Goal: Information Seeking & Learning: Learn about a topic

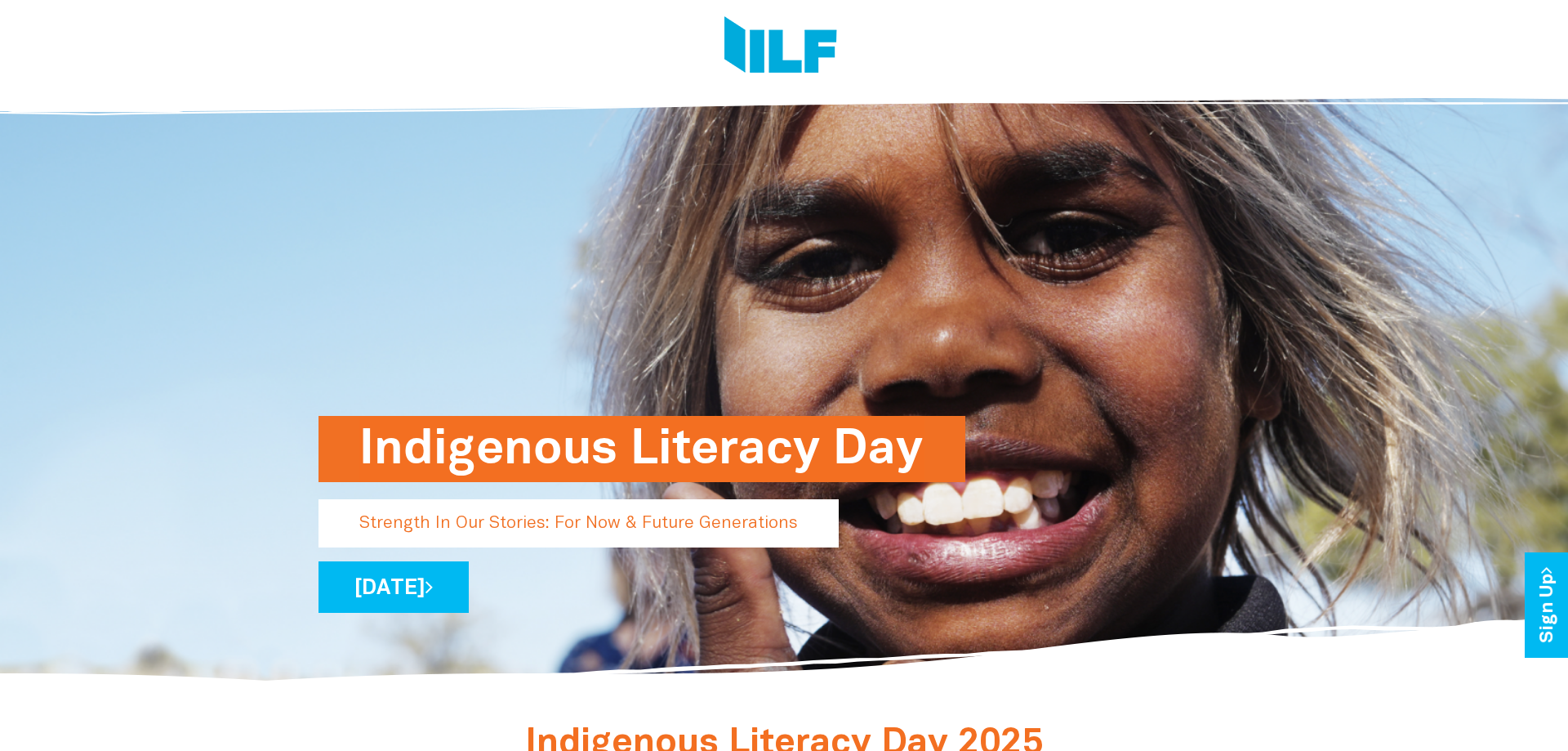
drag, startPoint x: 353, startPoint y: 439, endPoint x: 1000, endPoint y: 411, distance: 647.6
click at [1000, 411] on div "Indigenous Literacy Day Strength In Our Stories: For Now & Future Generations […" at bounding box center [784, 381] width 956 height 609
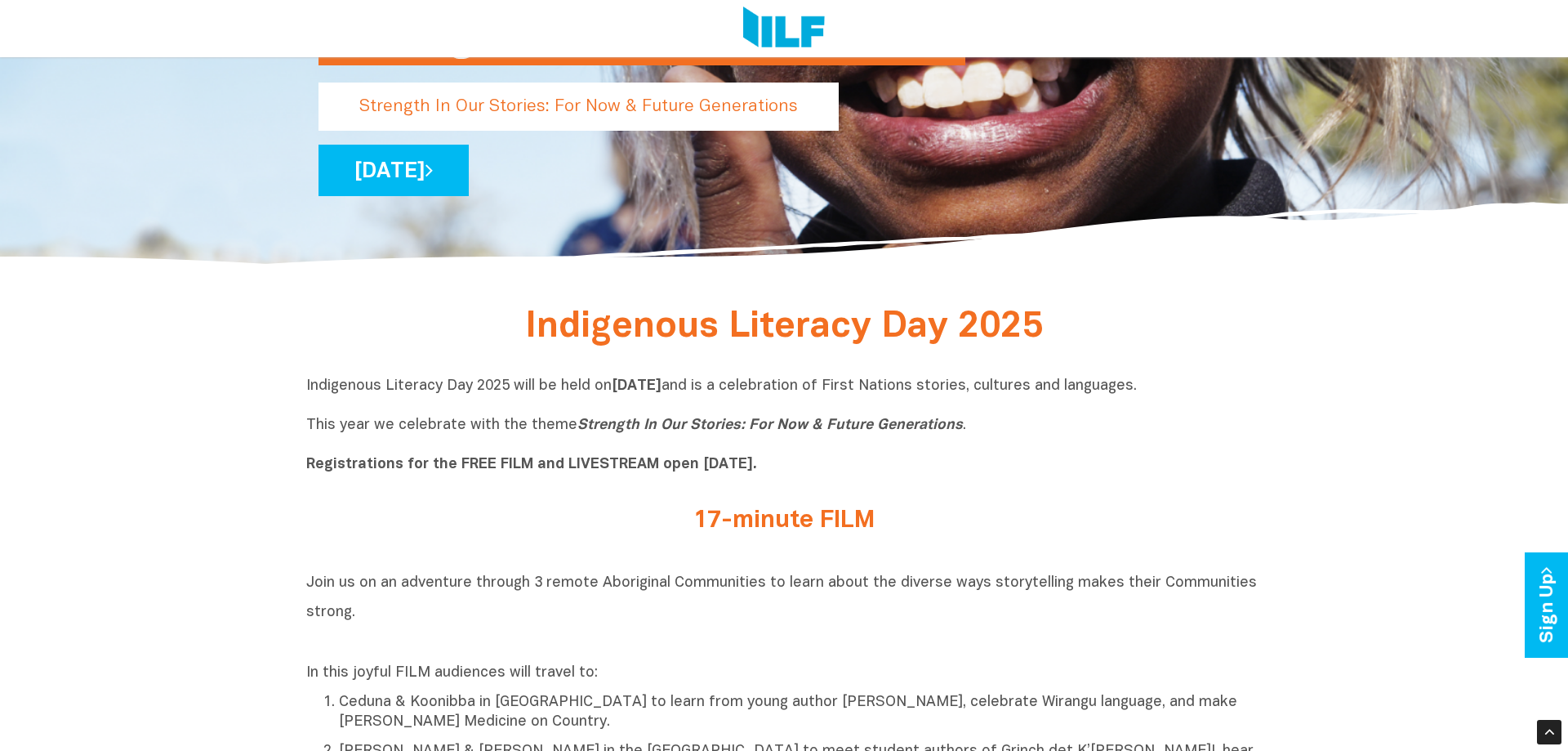
scroll to position [250, 0]
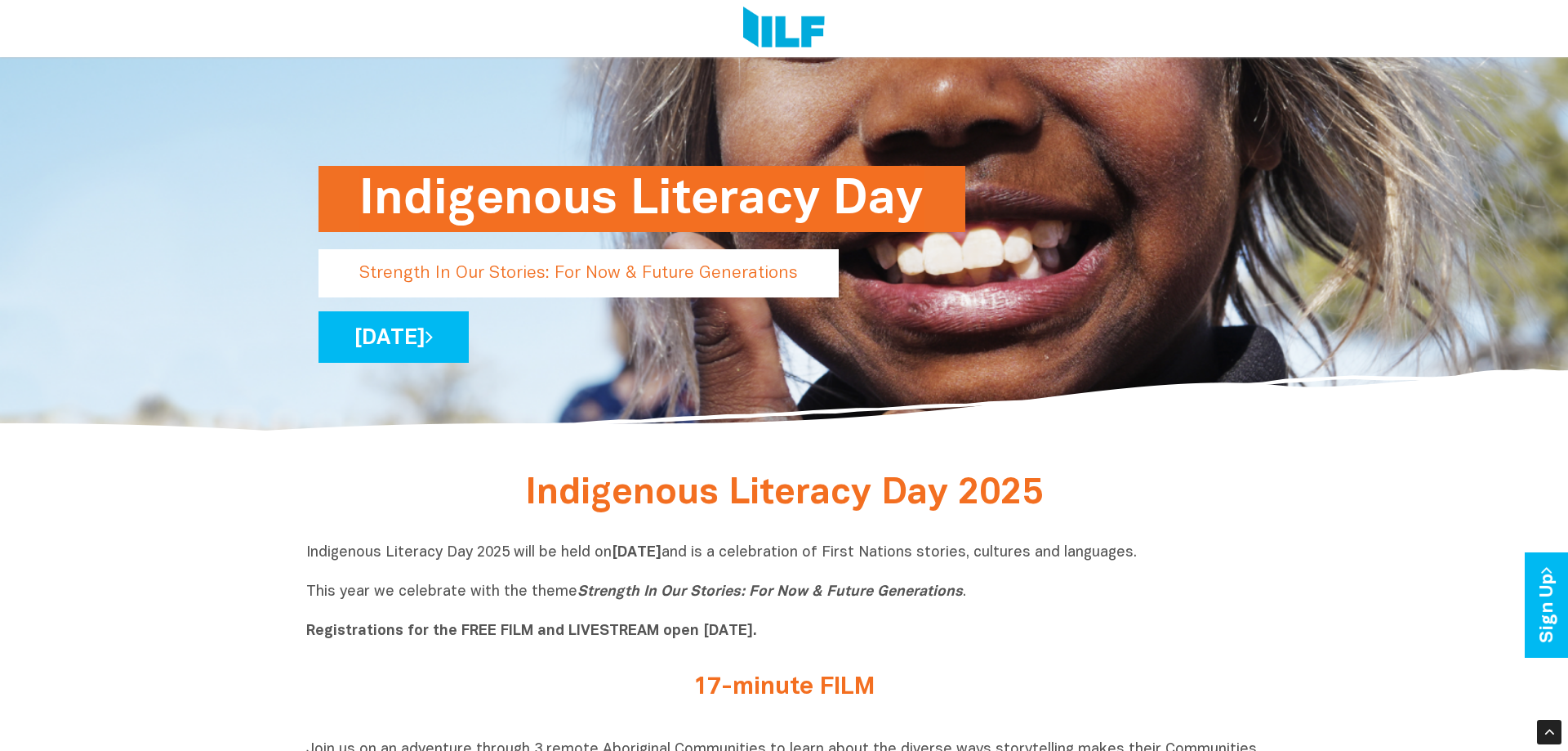
drag, startPoint x: 808, startPoint y: 272, endPoint x: 503, endPoint y: 294, distance: 305.8
click at [510, 301] on div "Indigenous Literacy Day Strength In Our Stories: For Now & Future Generations […" at bounding box center [784, 292] width 931 height 140
click at [496, 283] on p "Strength In Our Stories: For Now & Future Generations" at bounding box center [579, 273] width 520 height 49
drag, startPoint x: 623, startPoint y: 273, endPoint x: 827, endPoint y: 488, distance: 296.4
click at [677, 278] on p "Strength In Our Stories: For Now & Future Generations" at bounding box center [579, 273] width 520 height 49
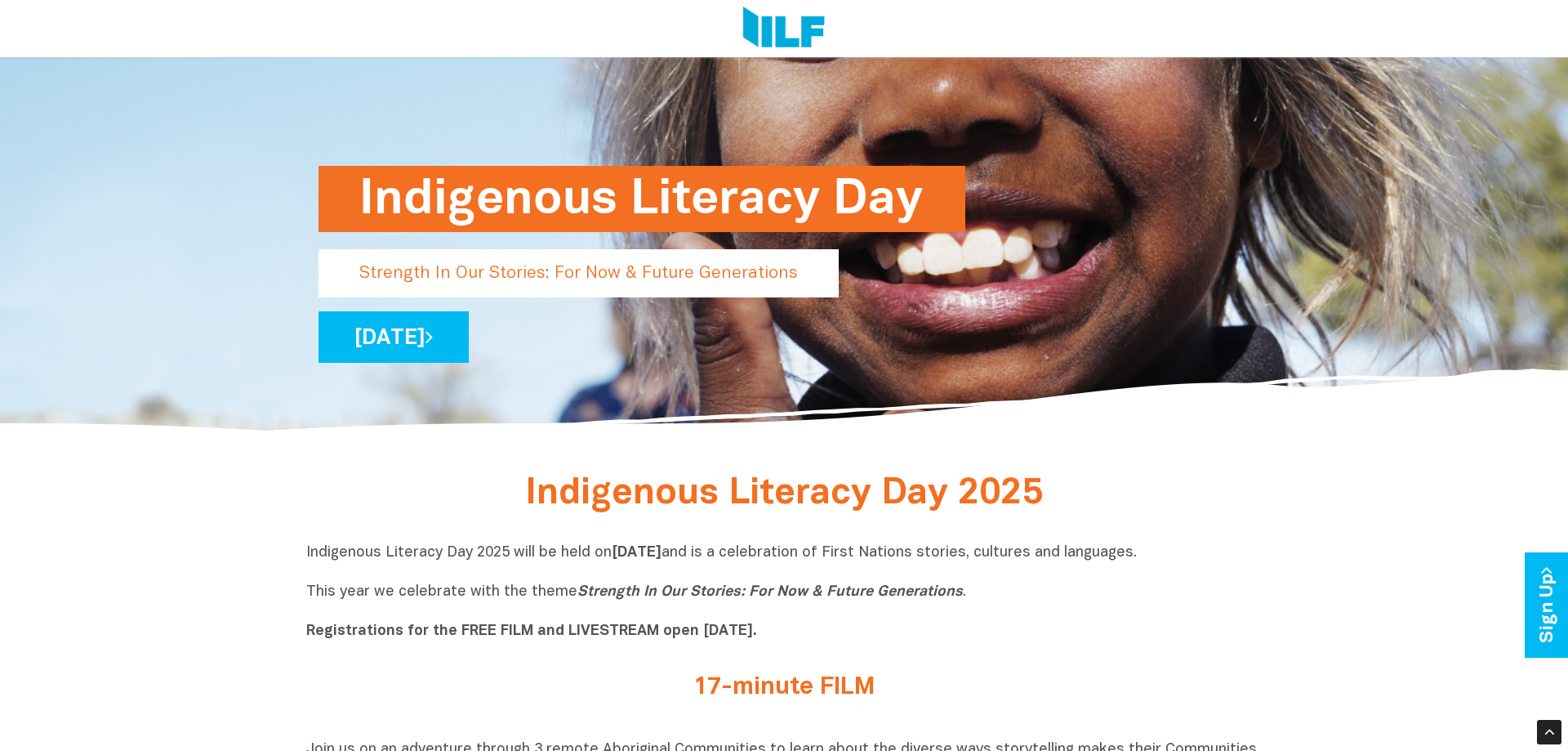
drag, startPoint x: 587, startPoint y: 612, endPoint x: 549, endPoint y: 604, distance: 38.8
click at [584, 612] on p "Indigenous Literacy Day 2025 will be held [DATE][DATE] and is a celebration of …" at bounding box center [784, 592] width 956 height 98
drag, startPoint x: 577, startPoint y: 590, endPoint x: 977, endPoint y: 604, distance: 400.2
click at [977, 604] on p "Indigenous Literacy Day 2025 will be held [DATE][DATE] and is a celebration of …" at bounding box center [784, 592] width 956 height 98
click at [563, 619] on p "Indigenous Literacy Day 2025 will be held [DATE][DATE] and is a celebration of …" at bounding box center [784, 592] width 956 height 98
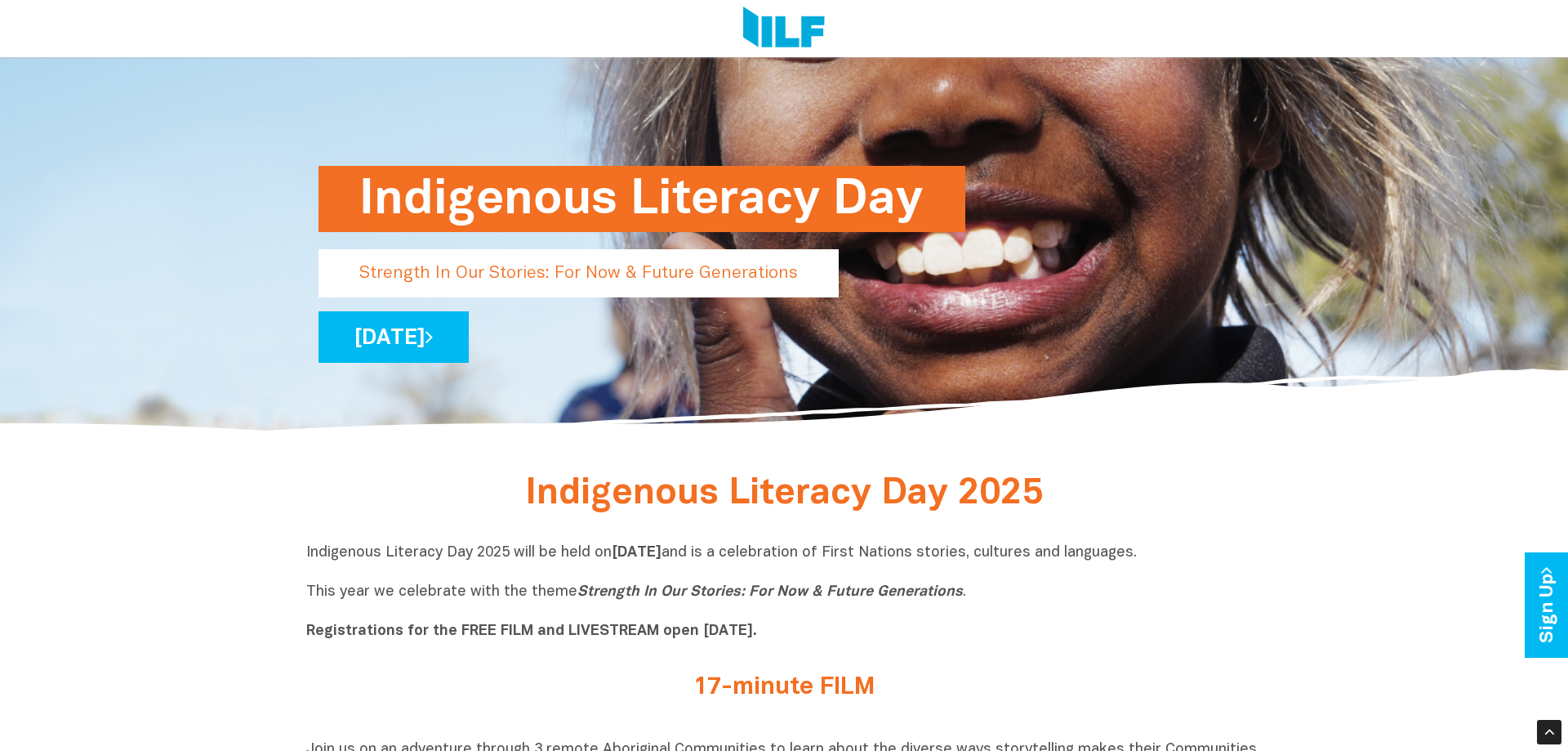
drag, startPoint x: 569, startPoint y: 592, endPoint x: 968, endPoint y: 593, distance: 399.0
click at [968, 593] on p "Indigenous Literacy Day 2025 will be held [DATE][DATE] and is a celebration of …" at bounding box center [784, 592] width 956 height 98
copy p "This year we celebrate with the theme Strength In Our Stories: For Now & Future…"
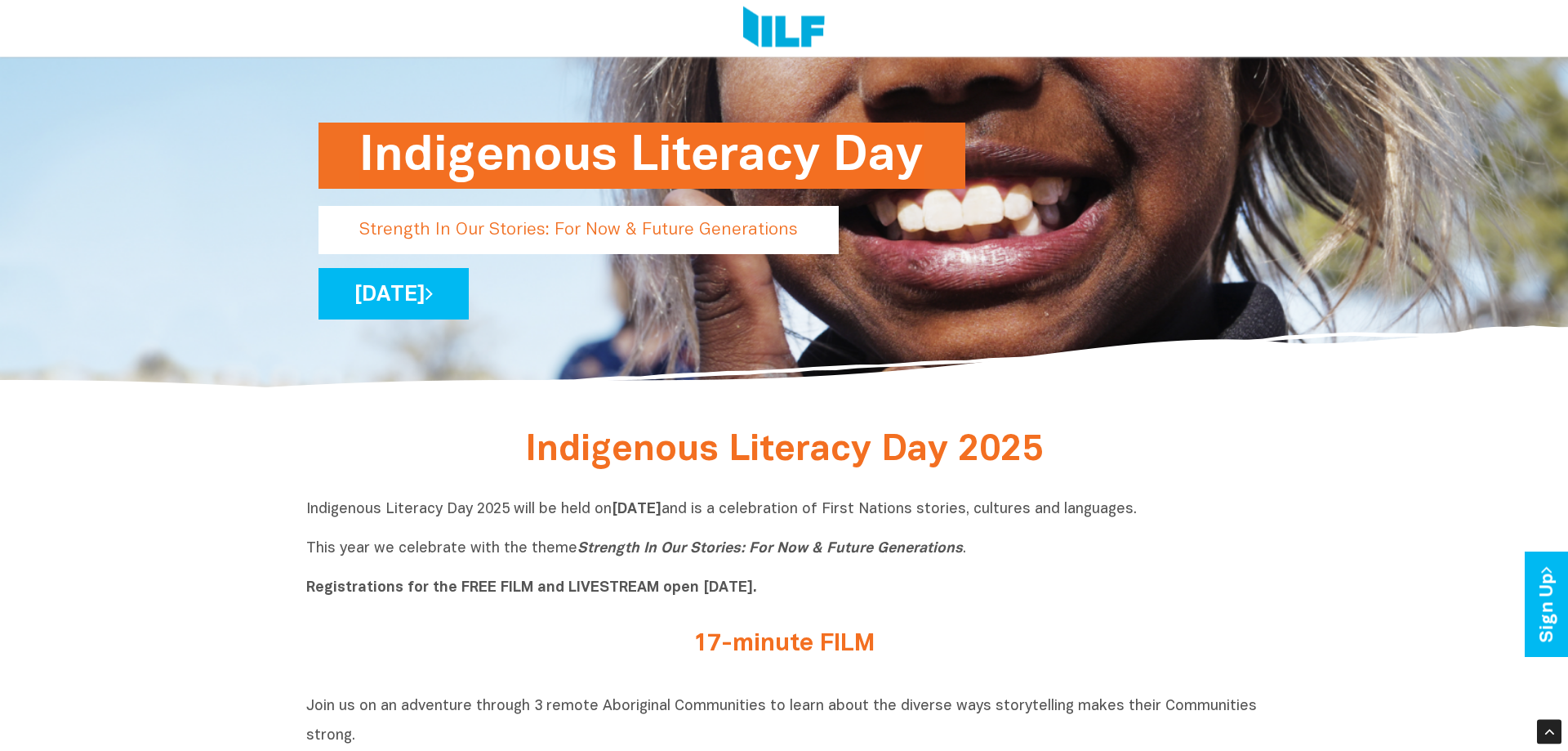
scroll to position [333, 0]
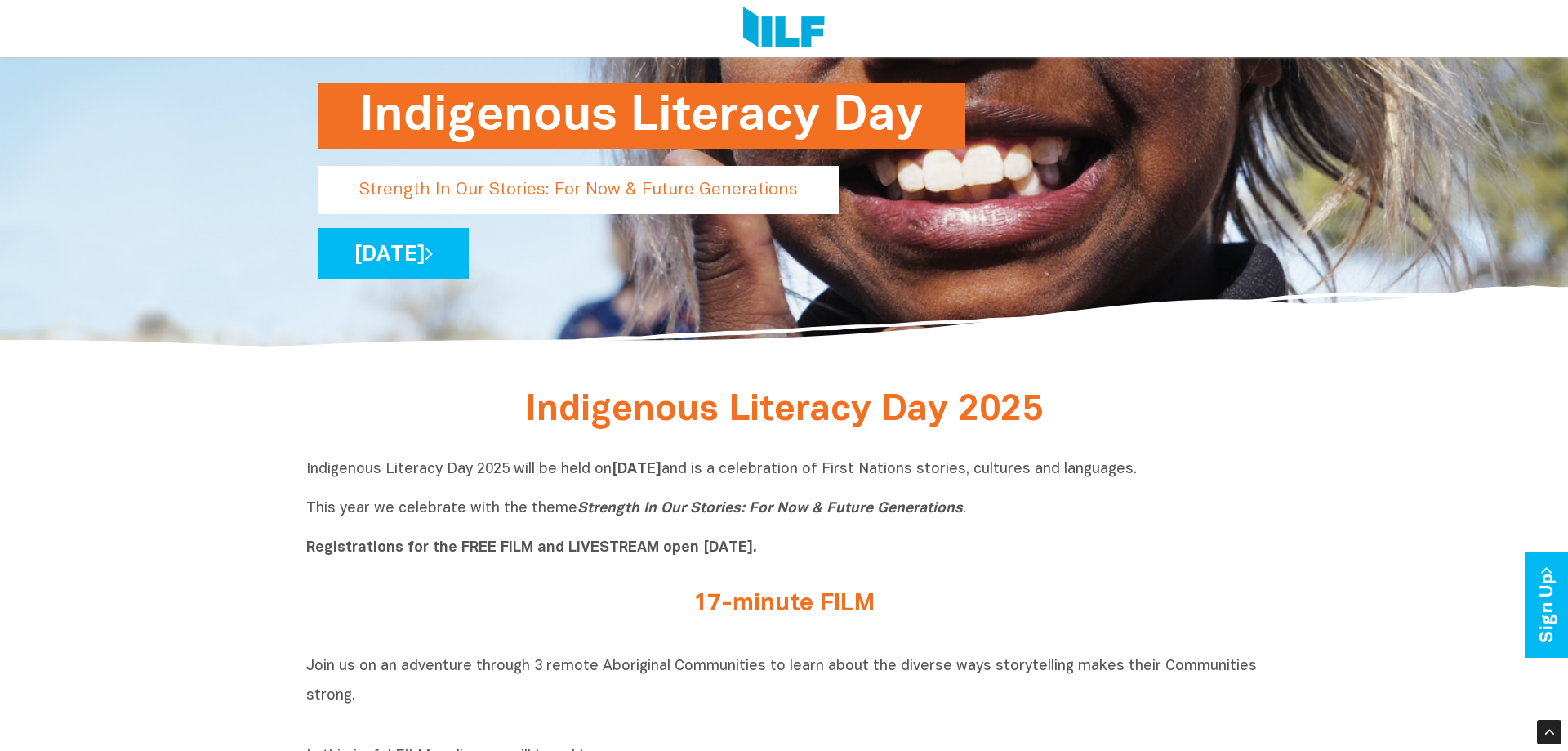
click at [858, 568] on div "Indigenous Literacy Day 2025 will be held [DATE][DATE] and is a celebration of …" at bounding box center [784, 513] width 956 height 131
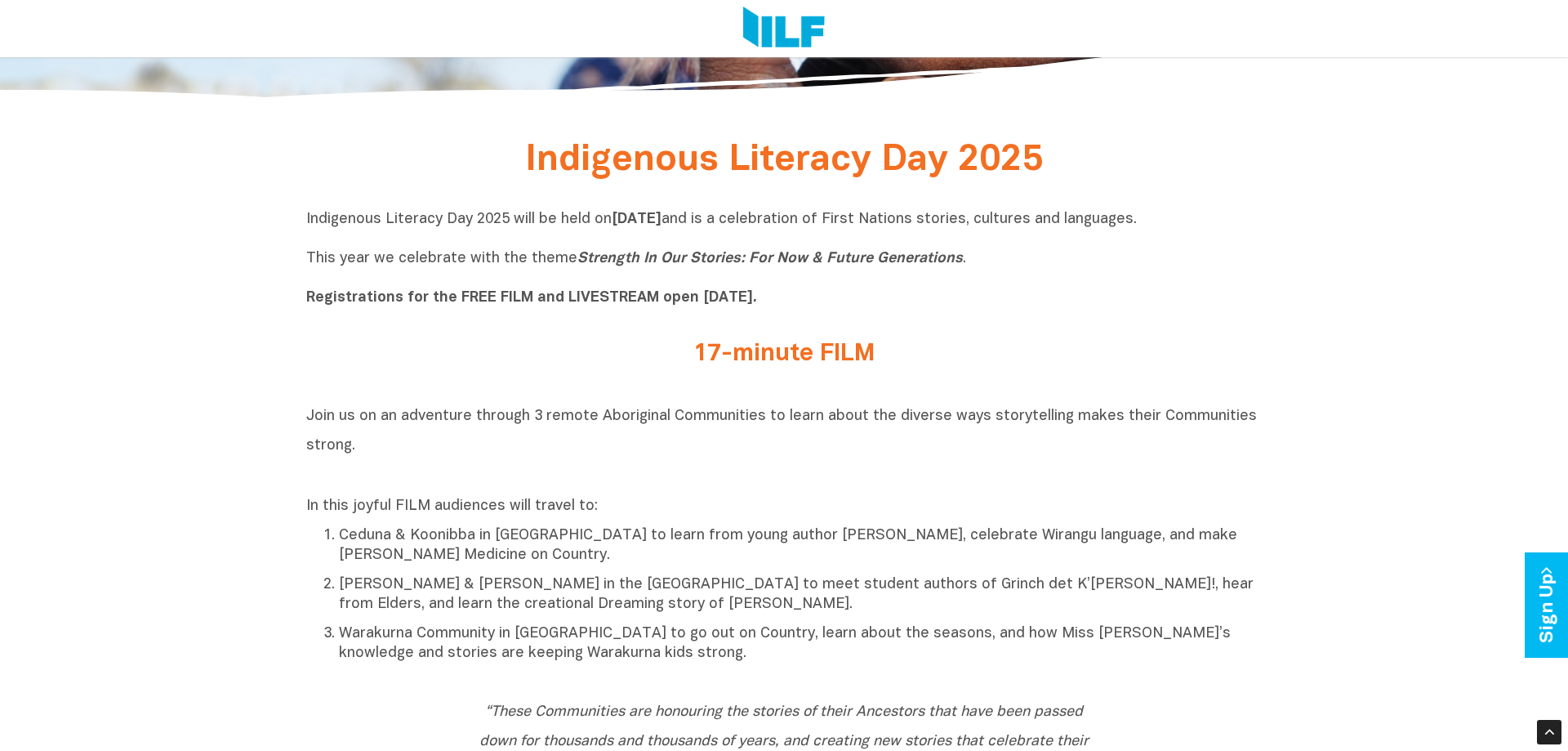
scroll to position [500, 0]
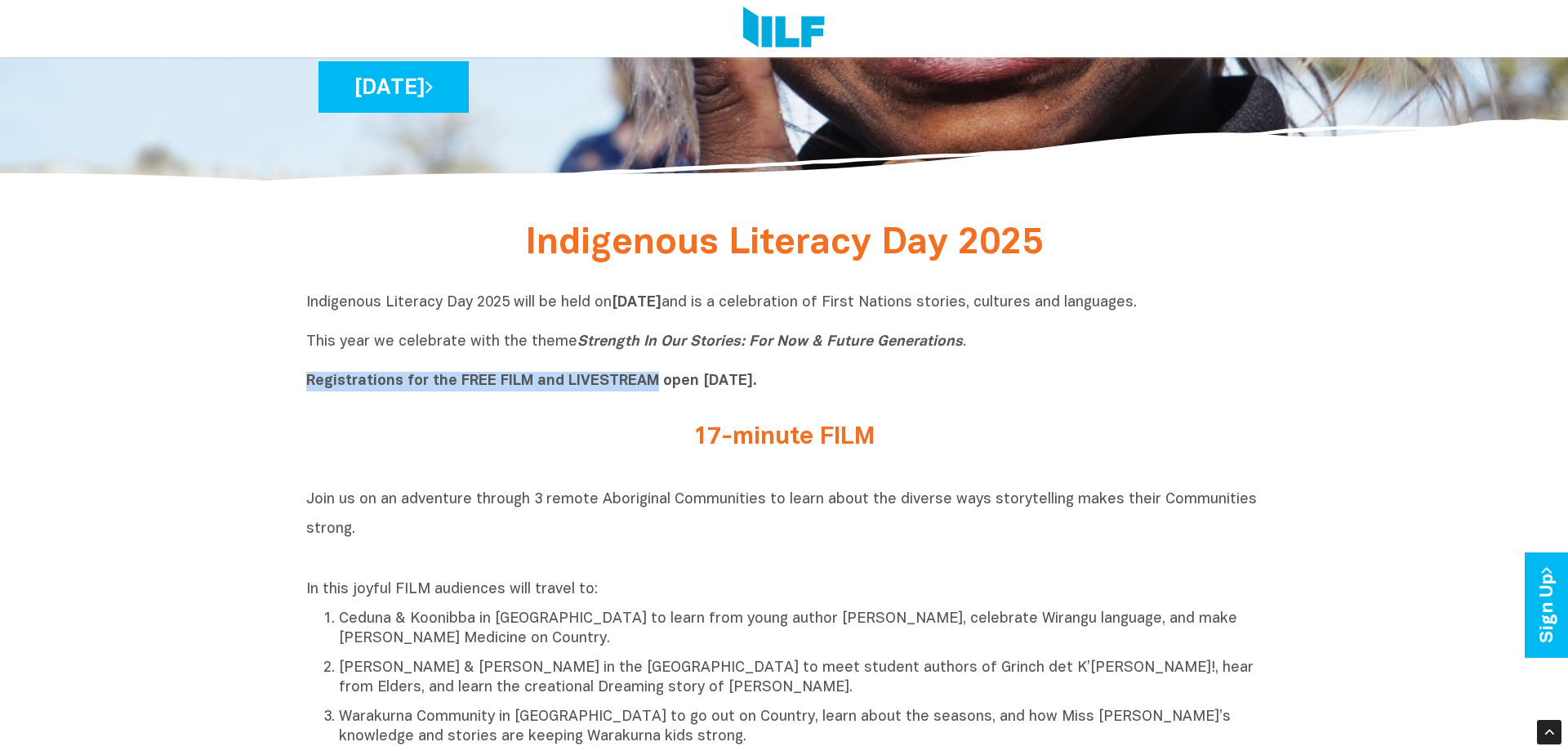
drag, startPoint x: 306, startPoint y: 381, endPoint x: 653, endPoint y: 388, distance: 347.1
copy b "Registrations for the FREE FILM and LIVESTREAM"
click at [892, 526] on h2 "Join us on an adventure through 3 remote Aboriginal Communities to learn about …" at bounding box center [784, 528] width 956 height 88
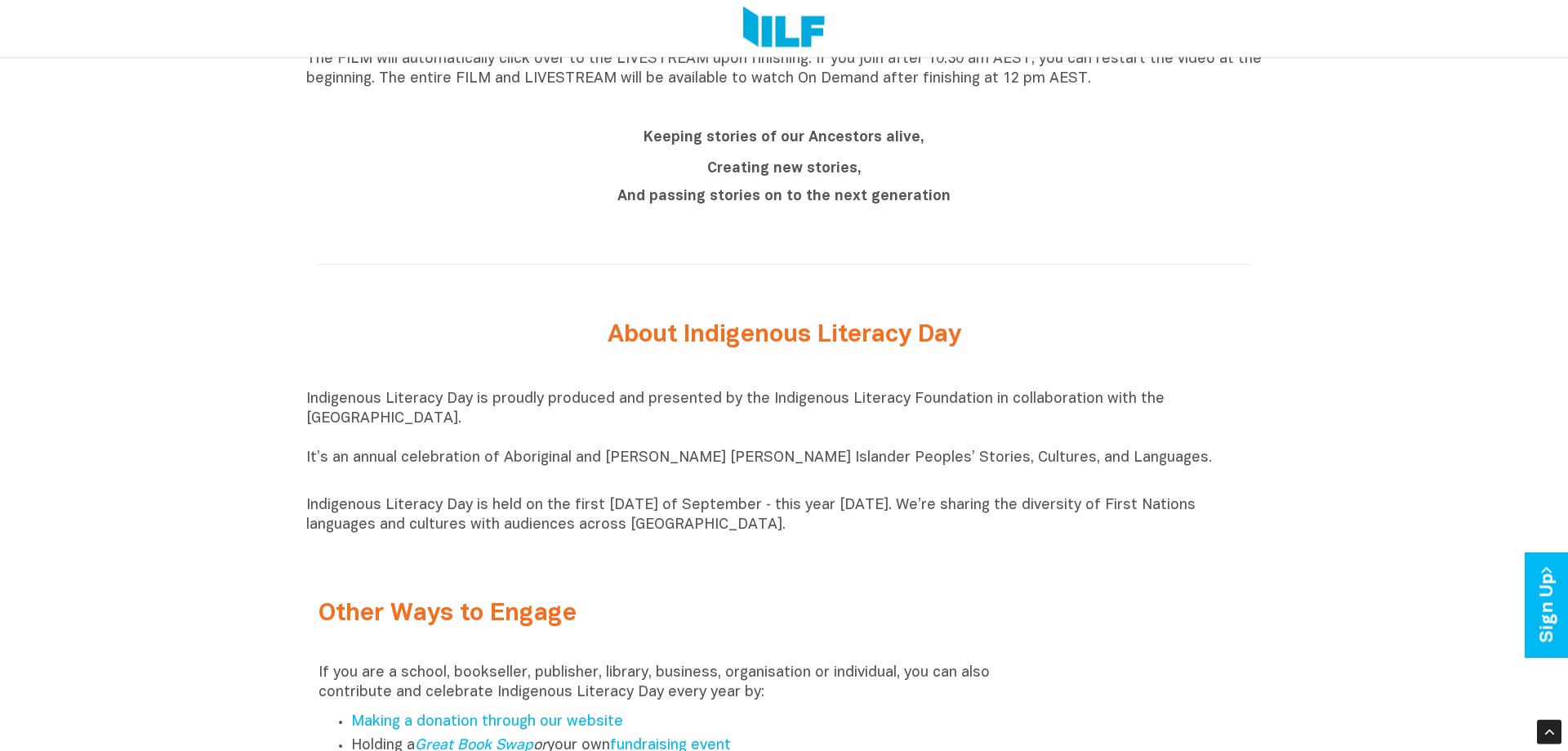
scroll to position [1584, 0]
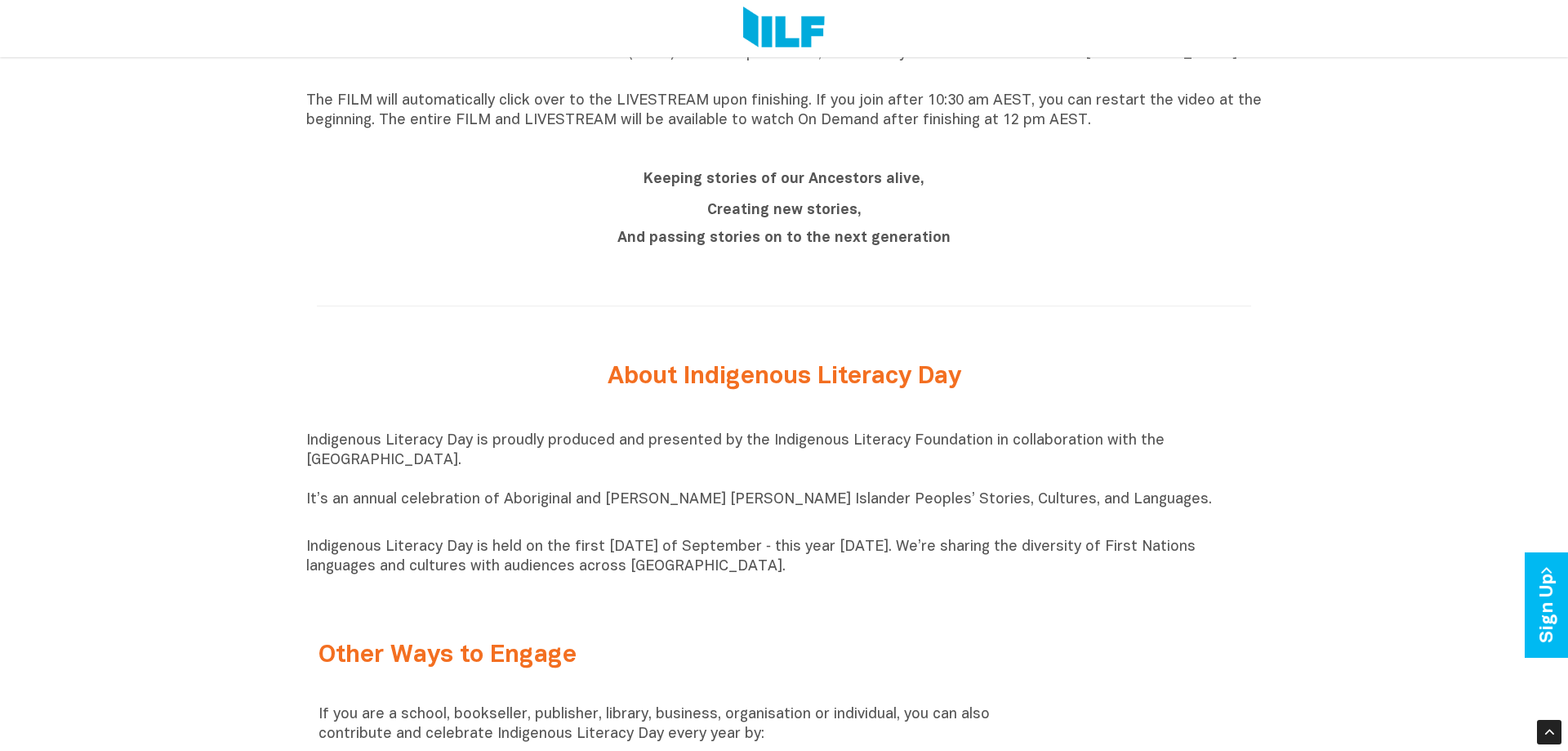
drag, startPoint x: 809, startPoint y: 571, endPoint x: 289, endPoint y: 442, distance: 535.8
click at [289, 442] on div "Indigenous Literacy Day 2025 Indigenous Literacy Day 2025 will be held [DATE][D…" at bounding box center [784, 118] width 1568 height 1968
copy div "Indigenous Literacy Day is proudly produced and presented by the Indigenous Lit…"
click at [1269, 410] on div "Indigenous Literacy Day 2025 Indigenous Literacy Day 2025 will be held [DATE][D…" at bounding box center [784, 118] width 1568 height 1968
